Goal: Information Seeking & Learning: Learn about a topic

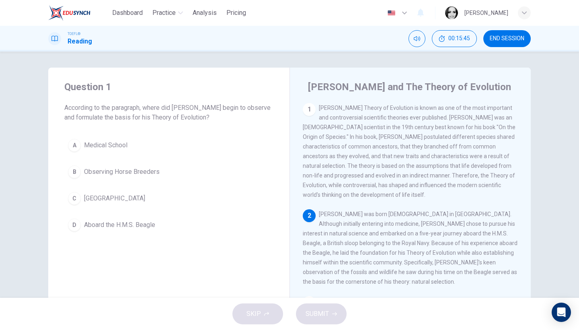
click at [115, 223] on span "Aboard the H.M.S. Beagle" at bounding box center [119, 225] width 71 height 10
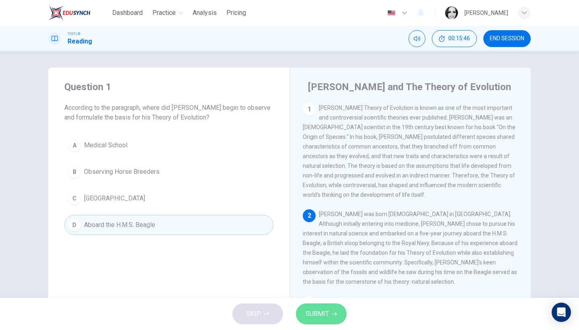
click at [318, 315] on span "SUBMIT" at bounding box center [317, 313] width 23 height 11
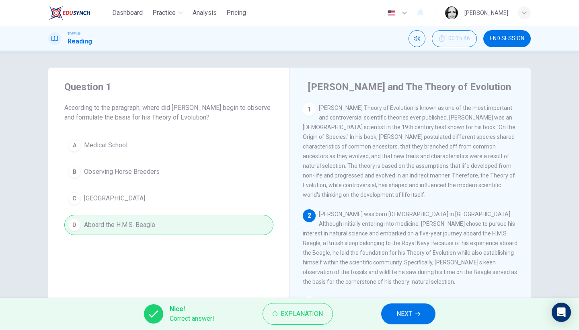
click at [405, 318] on span "NEXT" at bounding box center [404, 313] width 16 height 11
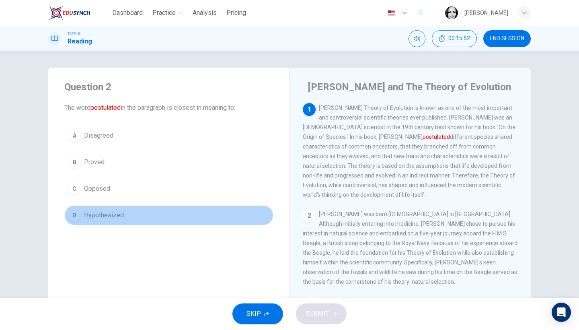
click at [107, 212] on span "Hypothesized" at bounding box center [104, 215] width 40 height 10
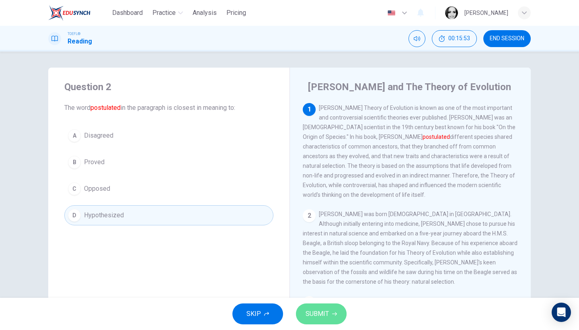
click at [327, 312] on span "SUBMIT" at bounding box center [317, 313] width 23 height 11
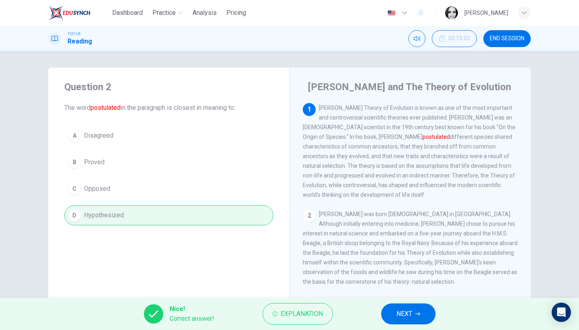
click at [419, 317] on button "NEXT" at bounding box center [408, 313] width 54 height 21
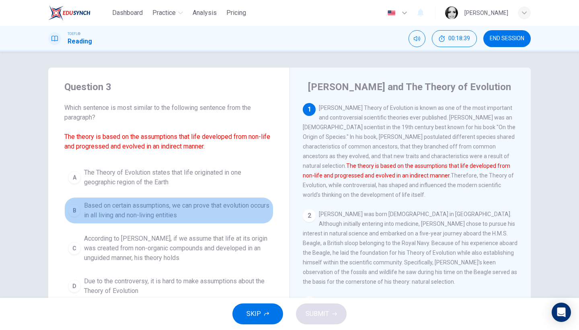
click at [190, 215] on span "Based on certain assumptions, we can prove that evolution occurs in all living …" at bounding box center [177, 210] width 186 height 19
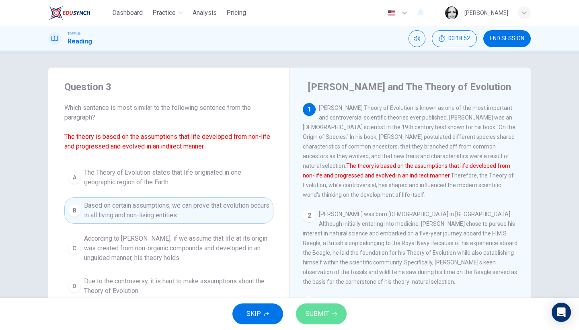
click at [305, 311] on button "SUBMIT" at bounding box center [321, 313] width 51 height 21
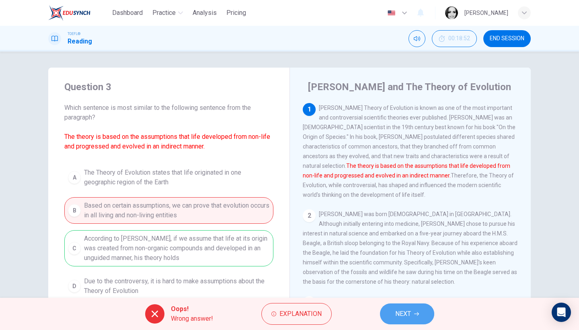
click at [396, 312] on span "NEXT" at bounding box center [403, 313] width 16 height 11
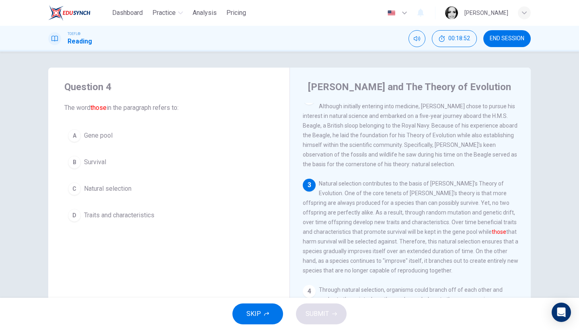
scroll to position [139, 0]
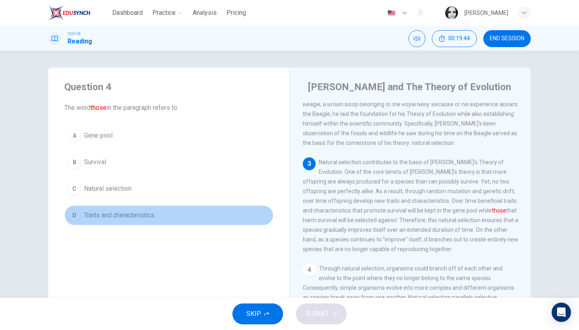
click at [141, 213] on span "Traits and characteristics" at bounding box center [119, 215] width 70 height 10
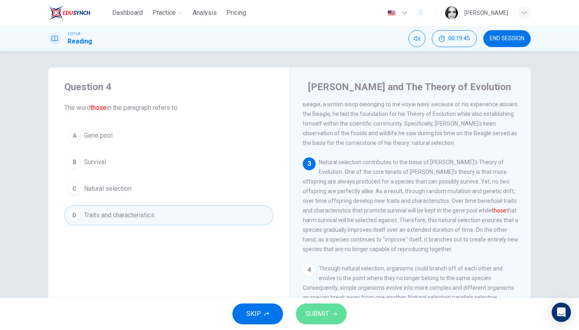
click at [322, 313] on span "SUBMIT" at bounding box center [317, 313] width 23 height 11
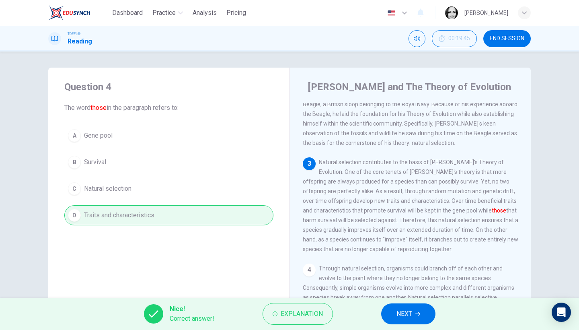
click at [423, 317] on button "NEXT" at bounding box center [408, 313] width 54 height 21
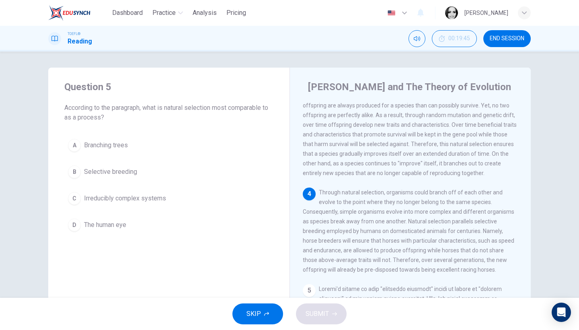
scroll to position [235, 0]
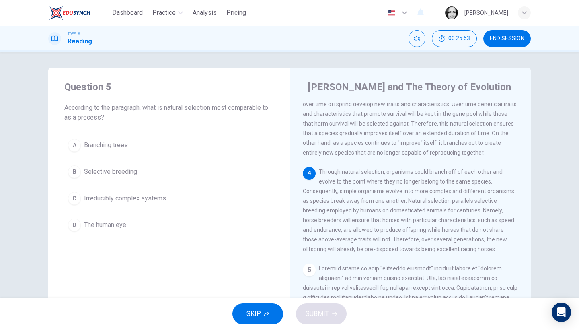
click at [122, 170] on span "Selective breeding" at bounding box center [110, 172] width 53 height 10
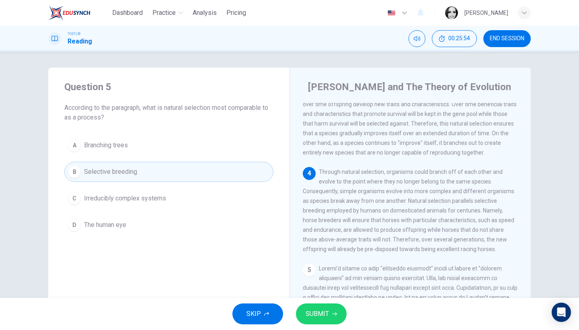
click at [324, 311] on span "SUBMIT" at bounding box center [317, 313] width 23 height 11
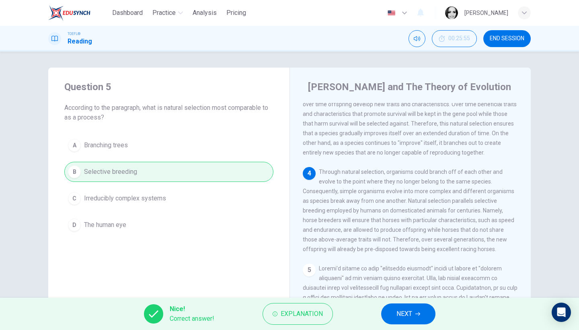
click at [398, 319] on button "NEXT" at bounding box center [408, 313] width 54 height 21
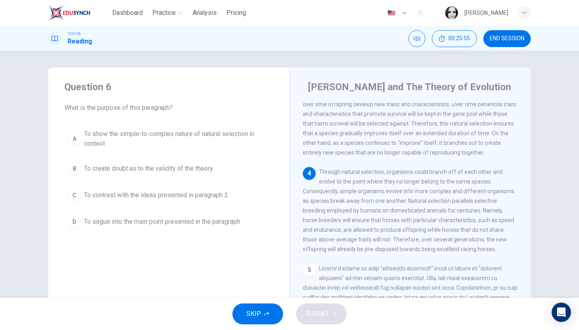
scroll to position [299, 0]
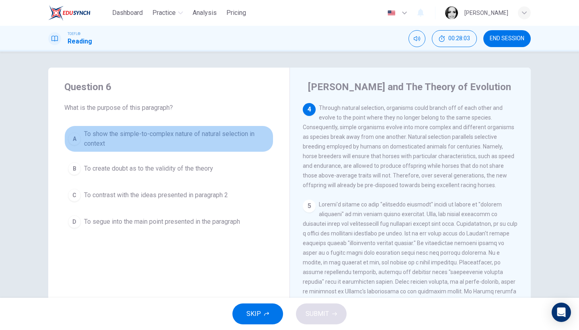
click at [194, 143] on span "To show the simple-to-complex nature of natural selection in context" at bounding box center [177, 138] width 186 height 19
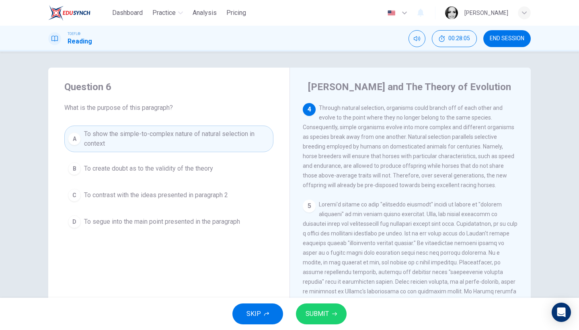
click at [333, 307] on button "SUBMIT" at bounding box center [321, 313] width 51 height 21
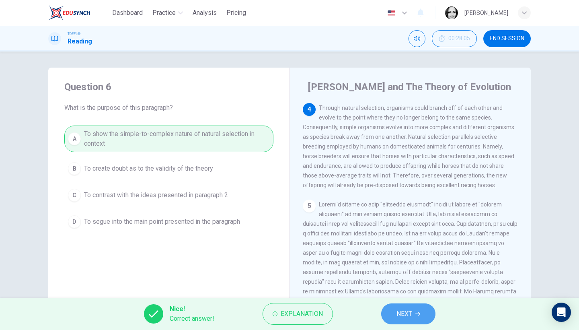
click at [401, 315] on span "NEXT" at bounding box center [404, 313] width 16 height 11
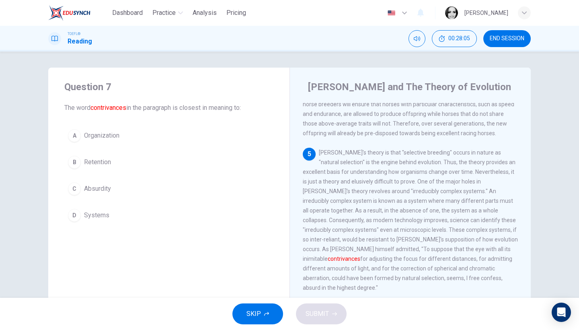
scroll to position [380, 0]
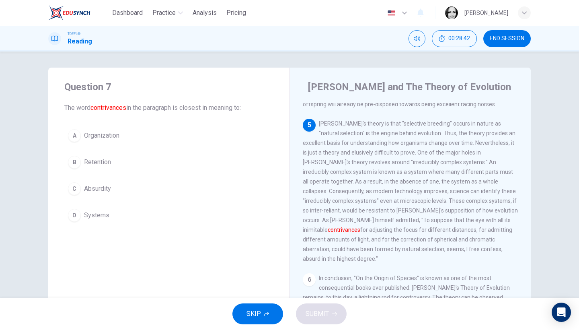
click at [97, 214] on span "Systems" at bounding box center [96, 215] width 25 height 10
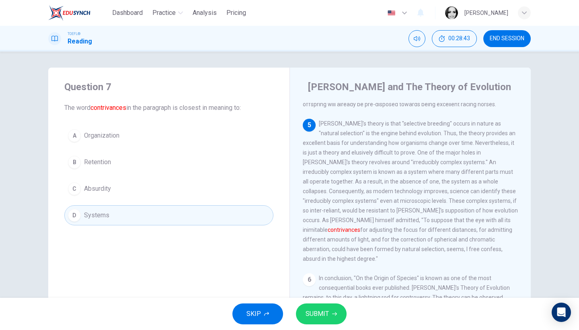
click at [320, 308] on button "SUBMIT" at bounding box center [321, 313] width 51 height 21
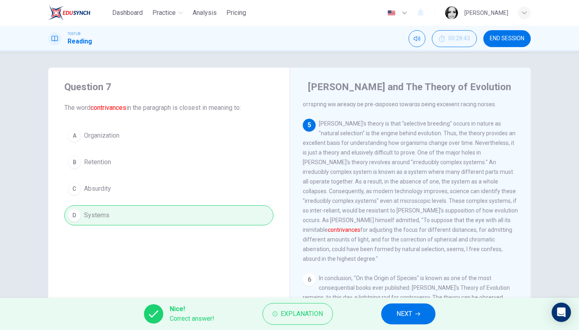
click at [408, 313] on span "NEXT" at bounding box center [404, 313] width 16 height 11
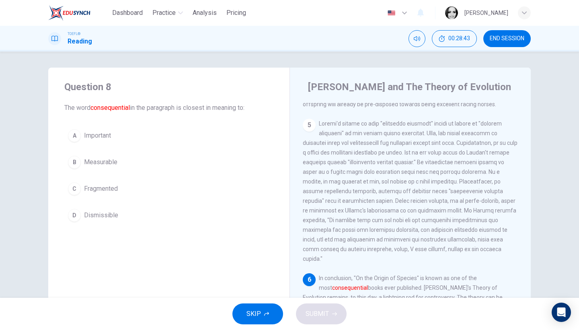
scroll to position [396, 0]
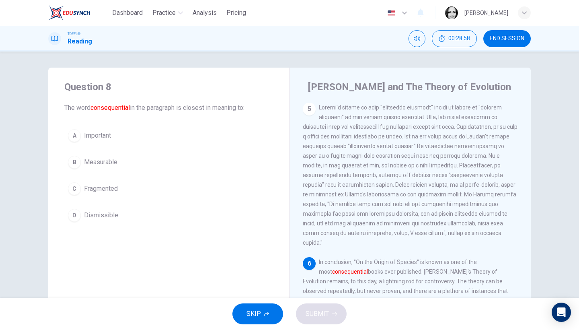
click at [113, 129] on button "A Important" at bounding box center [168, 135] width 209 height 20
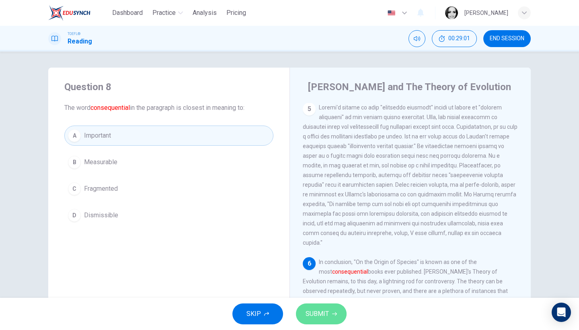
click at [329, 307] on button "SUBMIT" at bounding box center [321, 313] width 51 height 21
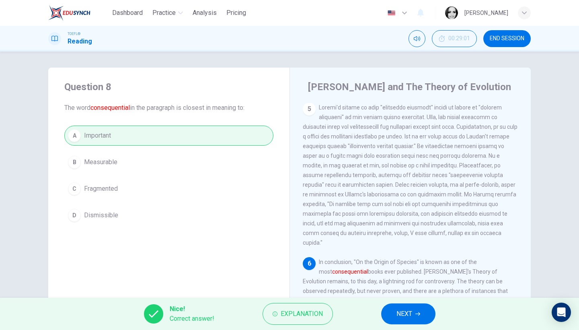
click at [408, 308] on span "NEXT" at bounding box center [404, 313] width 16 height 11
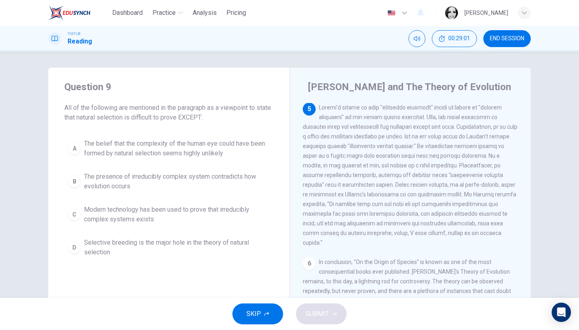
scroll to position [396, 0]
click at [191, 208] on span "Modern technology has been used to prove that irreducibly complex systems exists" at bounding box center [177, 214] width 186 height 19
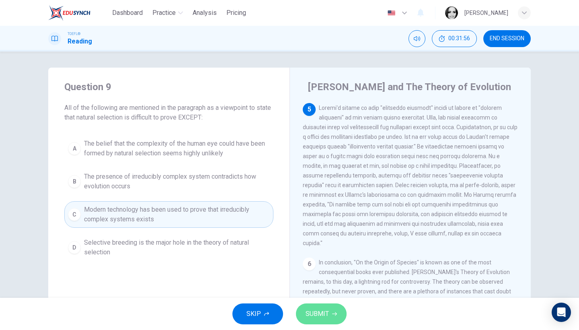
click at [313, 318] on span "SUBMIT" at bounding box center [317, 313] width 23 height 11
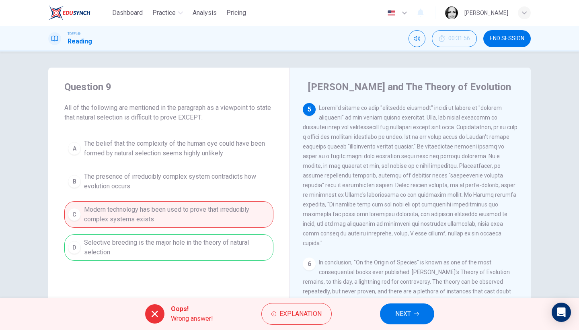
click at [404, 311] on span "NEXT" at bounding box center [403, 313] width 16 height 11
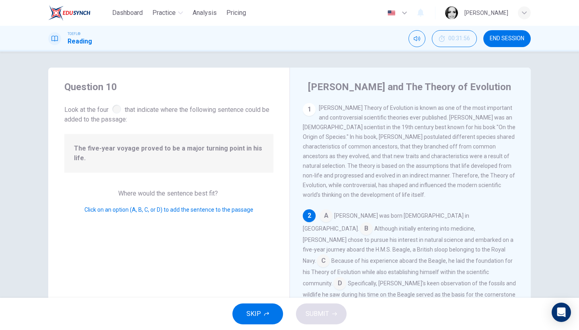
scroll to position [42, 0]
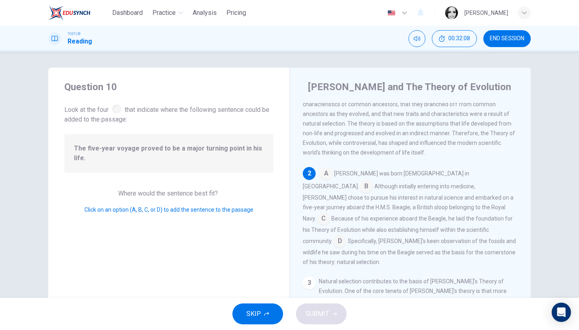
click at [330, 213] on input at bounding box center [323, 219] width 13 height 13
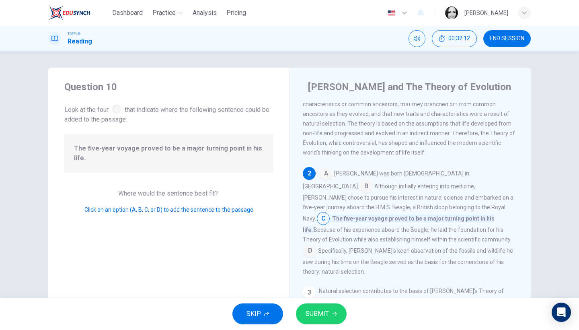
click at [330, 315] on button "SUBMIT" at bounding box center [321, 313] width 51 height 21
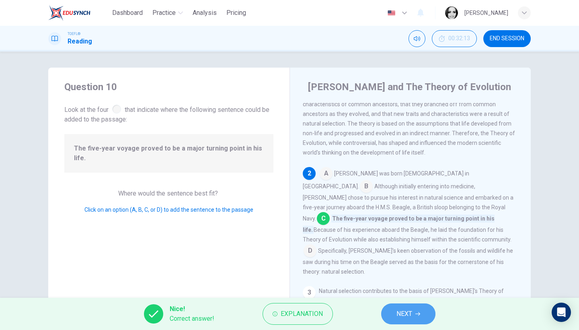
click at [412, 314] on span "NEXT" at bounding box center [404, 313] width 16 height 11
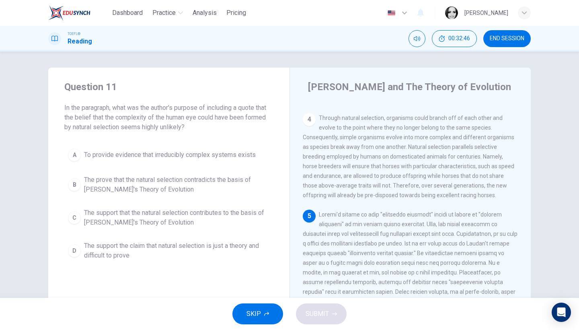
scroll to position [291, 0]
click at [514, 244] on div "5" at bounding box center [410, 279] width 215 height 145
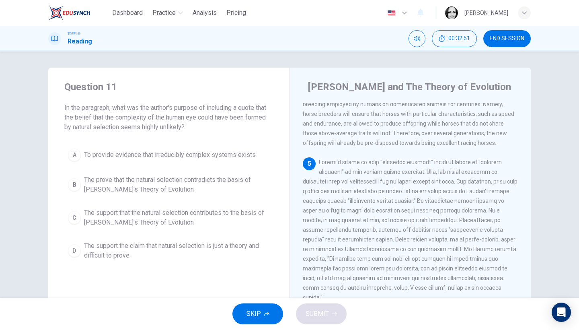
scroll to position [339, 0]
click at [212, 215] on span "The support that the natural selection contributes to the basis of [PERSON_NAME…" at bounding box center [177, 217] width 186 height 19
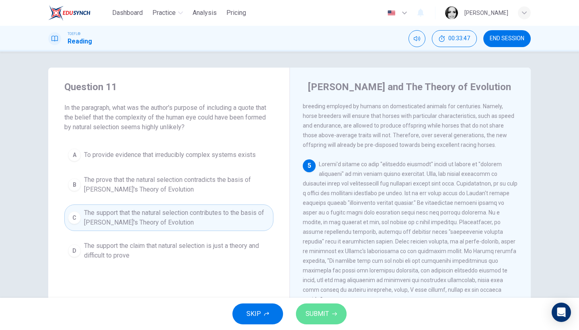
click at [312, 308] on span "SUBMIT" at bounding box center [317, 313] width 23 height 11
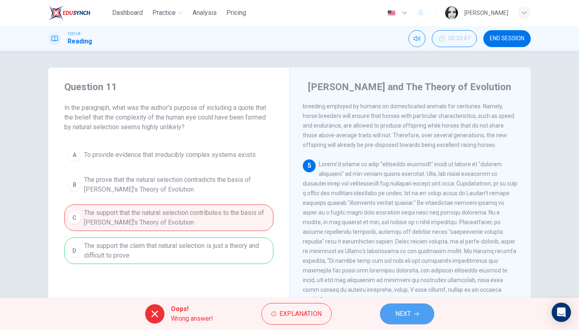
click at [396, 312] on span "NEXT" at bounding box center [403, 313] width 16 height 11
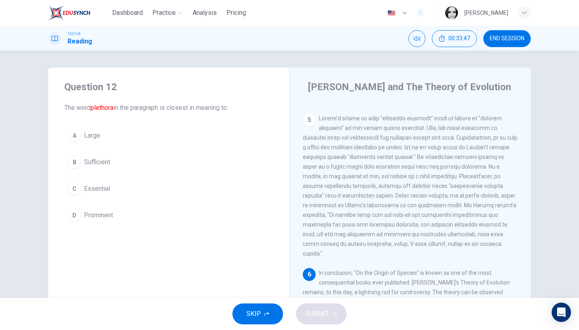
scroll to position [396, 0]
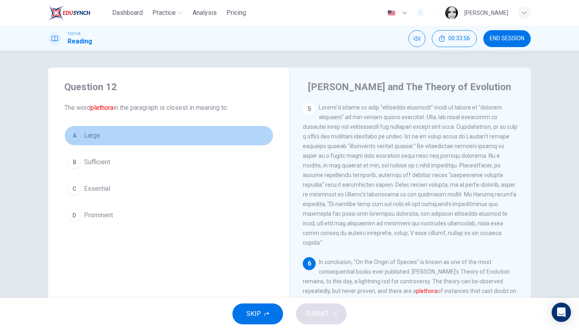
click at [95, 138] on span "Large" at bounding box center [92, 136] width 16 height 10
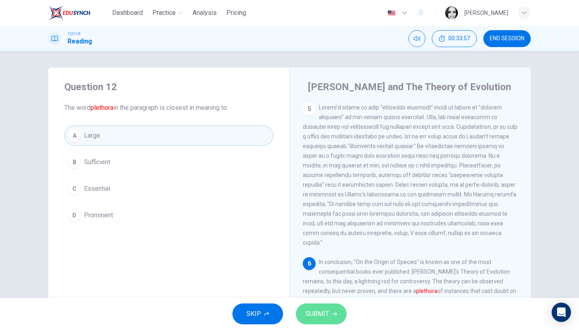
click at [321, 313] on span "SUBMIT" at bounding box center [317, 313] width 23 height 11
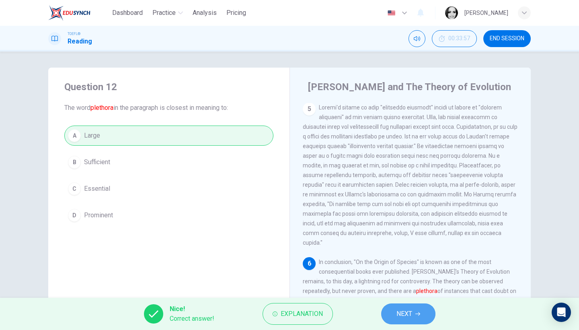
click at [410, 318] on span "NEXT" at bounding box center [404, 313] width 16 height 11
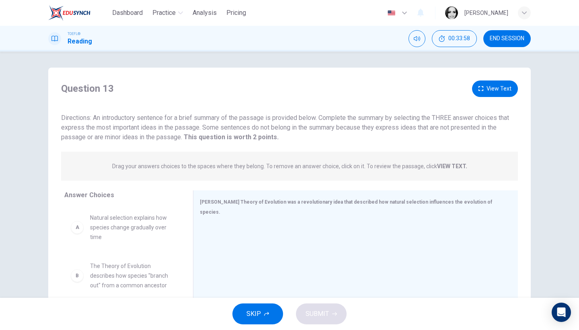
click at [534, 158] on div "Question 13 View Text Directions: An introductory sentence for a brief summary …" at bounding box center [289, 207] width 508 height 279
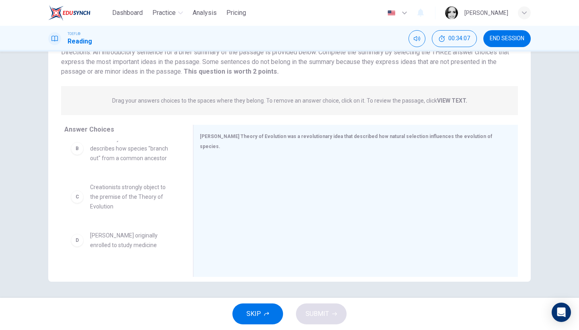
scroll to position [67, 0]
drag, startPoint x: 185, startPoint y: 217, endPoint x: 182, endPoint y: 230, distance: 13.8
click at [183, 231] on div "A Natural selection explains how species change gradually over time B The Theor…" at bounding box center [125, 203] width 122 height 124
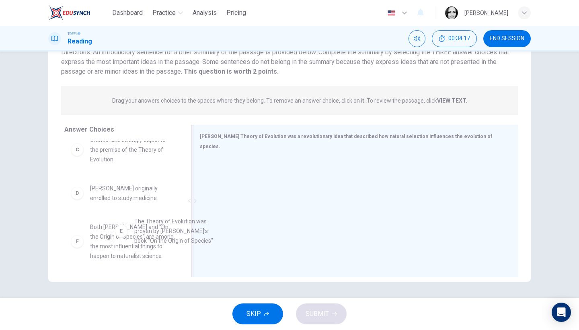
scroll to position [110, 0]
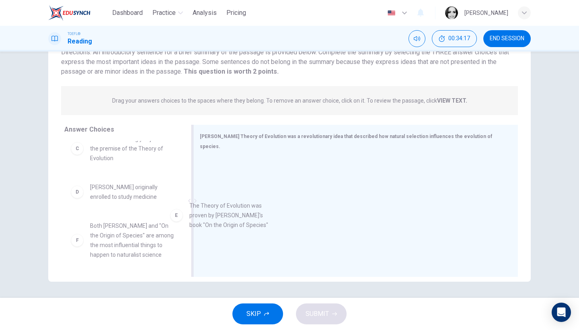
drag, startPoint x: 154, startPoint y: 235, endPoint x: 265, endPoint y: 204, distance: 114.9
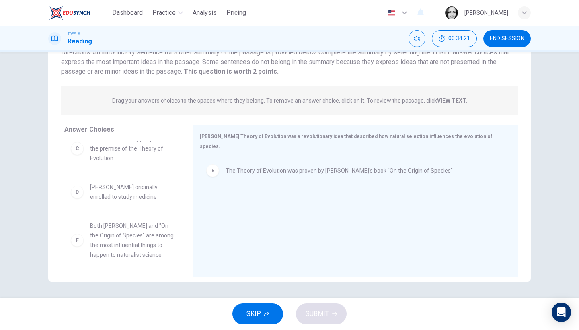
drag, startPoint x: 183, startPoint y: 244, endPoint x: 181, endPoint y: 264, distance: 20.2
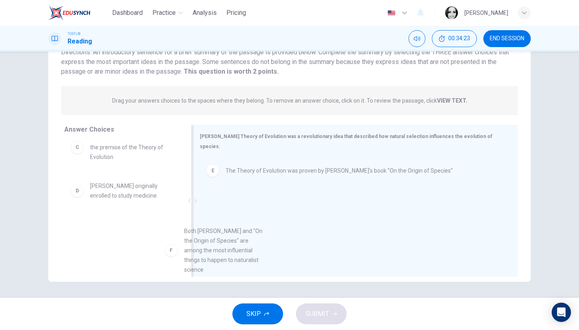
drag, startPoint x: 146, startPoint y: 247, endPoint x: 267, endPoint y: 237, distance: 120.6
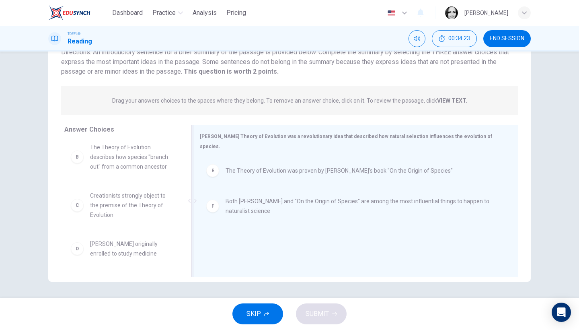
scroll to position [53, 0]
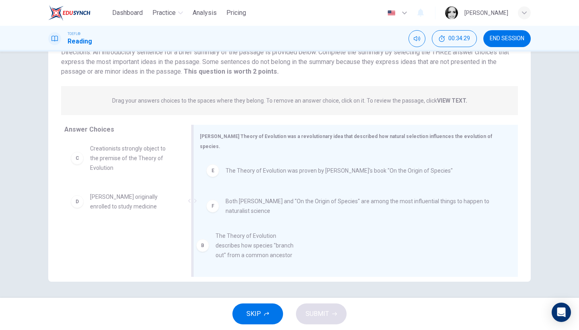
drag, startPoint x: 144, startPoint y: 159, endPoint x: 265, endPoint y: 244, distance: 147.5
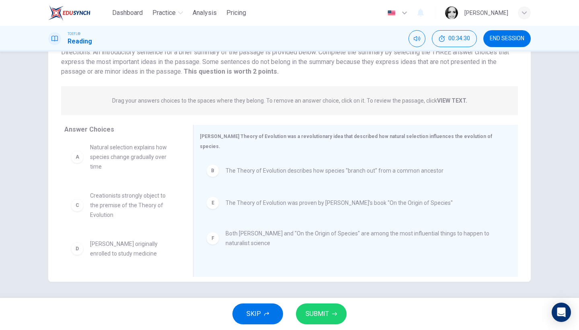
scroll to position [5, 0]
click at [324, 314] on span "SUBMIT" at bounding box center [317, 313] width 23 height 11
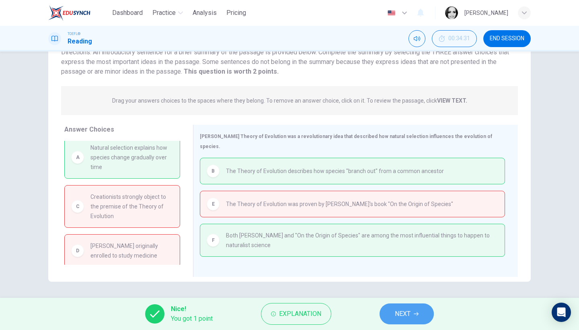
click at [403, 315] on span "NEXT" at bounding box center [403, 313] width 16 height 11
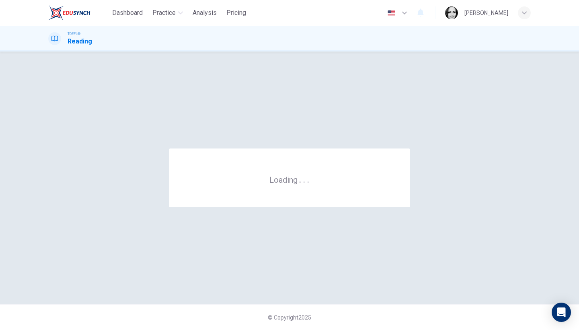
scroll to position [0, 0]
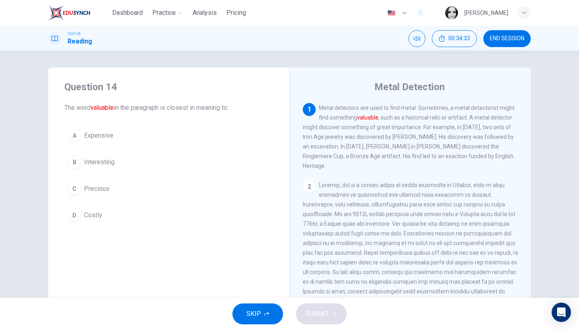
click at [98, 188] on span "Precious" at bounding box center [96, 189] width 25 height 10
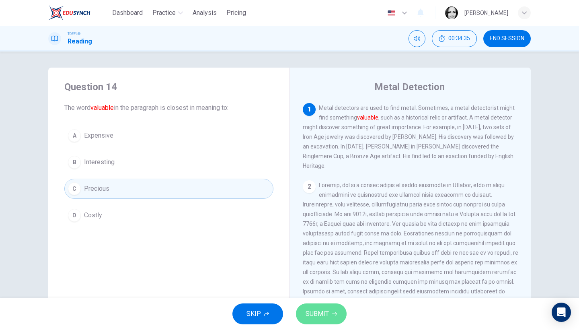
click at [327, 313] on span "SUBMIT" at bounding box center [317, 313] width 23 height 11
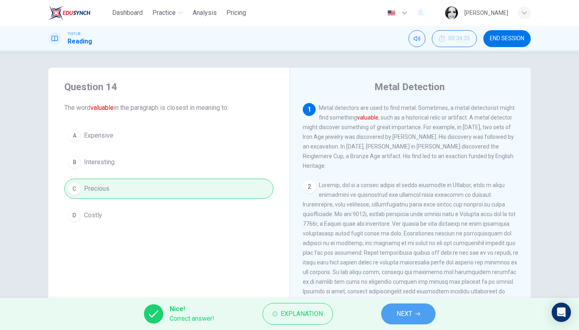
click at [408, 314] on span "NEXT" at bounding box center [404, 313] width 16 height 11
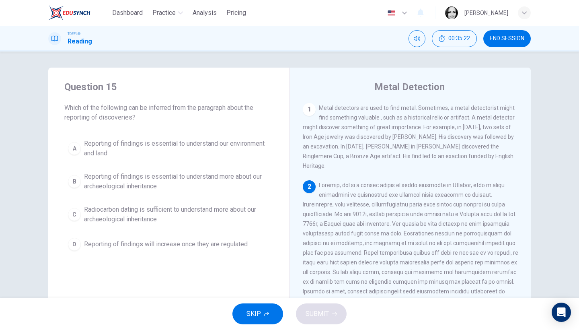
click at [500, 35] on span "END SESSION" at bounding box center [507, 38] width 35 height 6
